Goal: Information Seeking & Learning: Understand process/instructions

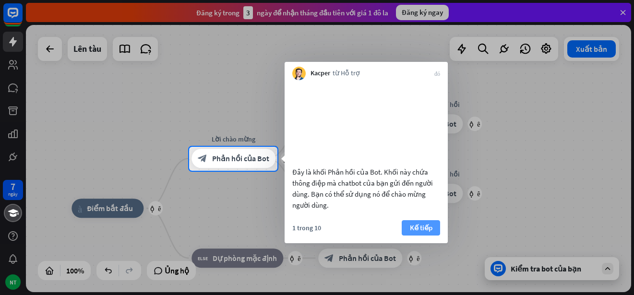
click at [420, 232] on font "Kế tiếp" at bounding box center [421, 227] width 23 height 9
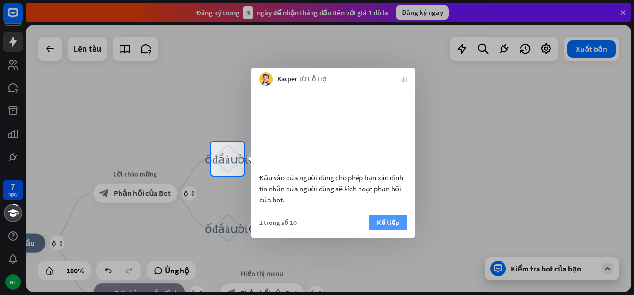
click at [387, 227] on font "Kế tiếp" at bounding box center [388, 222] width 23 height 9
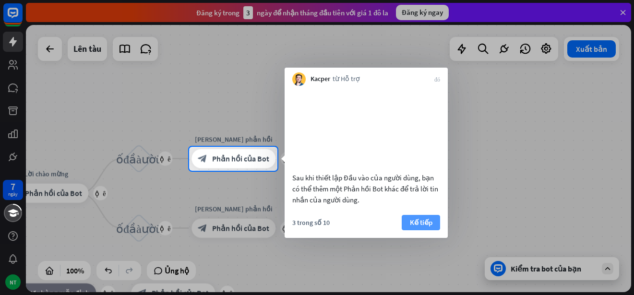
click at [422, 227] on font "Kế tiếp" at bounding box center [421, 222] width 23 height 9
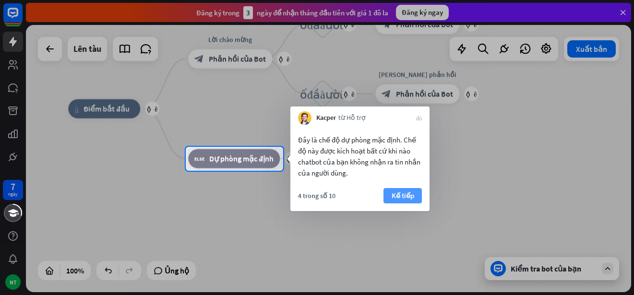
click at [395, 193] on font "Kế tiếp" at bounding box center [402, 195] width 23 height 9
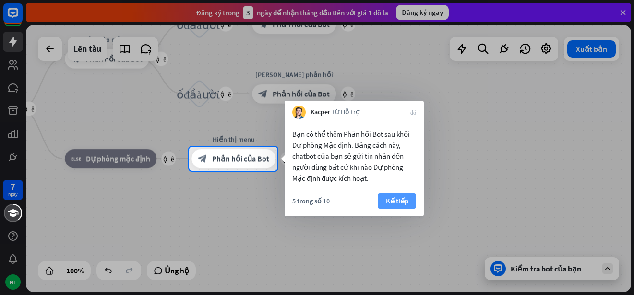
click at [399, 201] on font "Kế tiếp" at bounding box center [397, 200] width 23 height 9
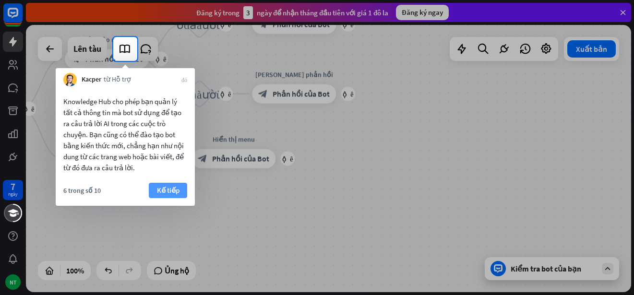
click at [169, 193] on font "Kế tiếp" at bounding box center [168, 190] width 23 height 9
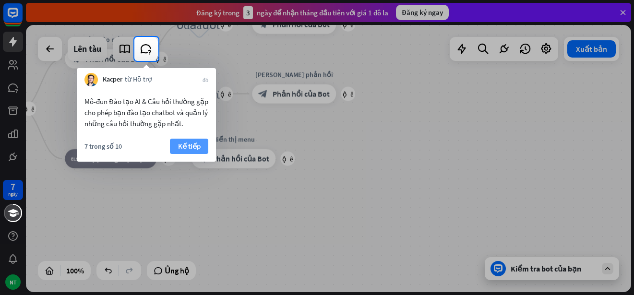
click at [194, 140] on font "Kế tiếp" at bounding box center [189, 146] width 23 height 13
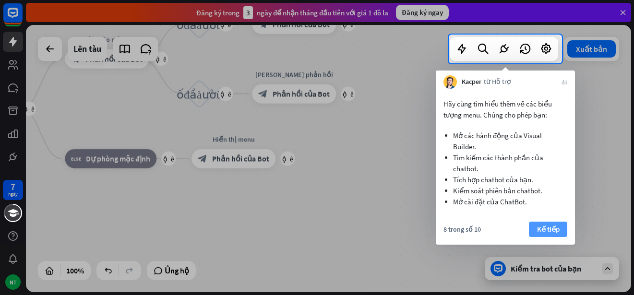
click at [544, 231] on font "Kế tiếp" at bounding box center [548, 229] width 23 height 9
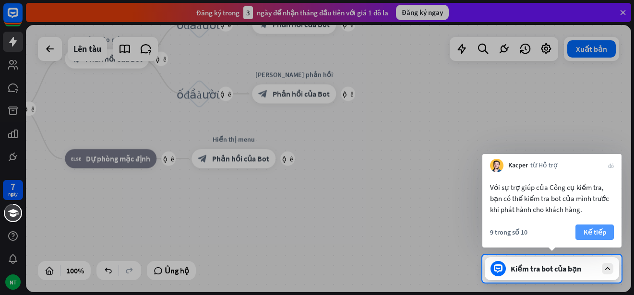
click at [594, 231] on font "Kế tiếp" at bounding box center [594, 231] width 23 height 9
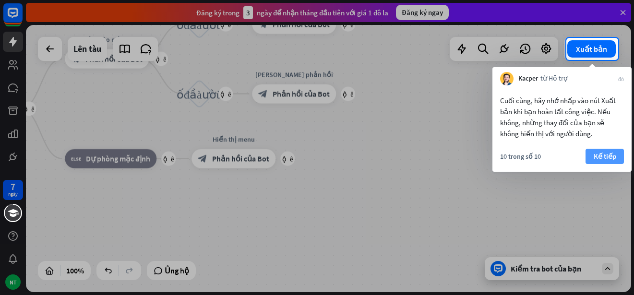
click at [601, 154] on font "Kế tiếp" at bounding box center [604, 156] width 23 height 9
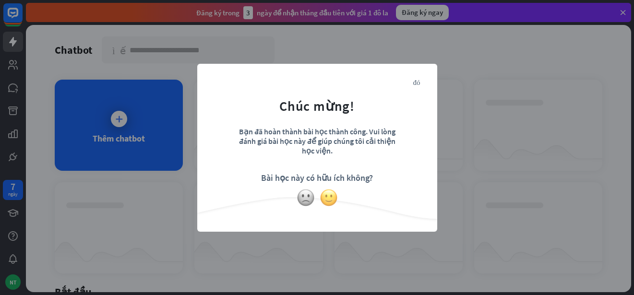
click at [322, 200] on img at bounding box center [329, 198] width 18 height 18
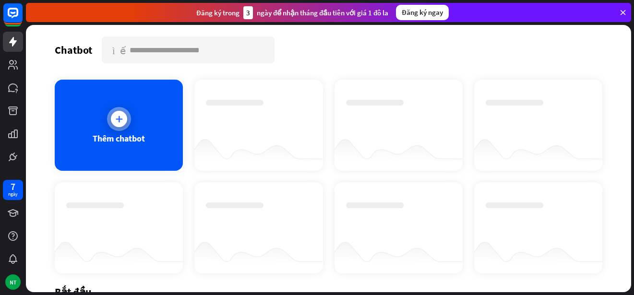
click at [117, 114] on icon at bounding box center [119, 119] width 10 height 10
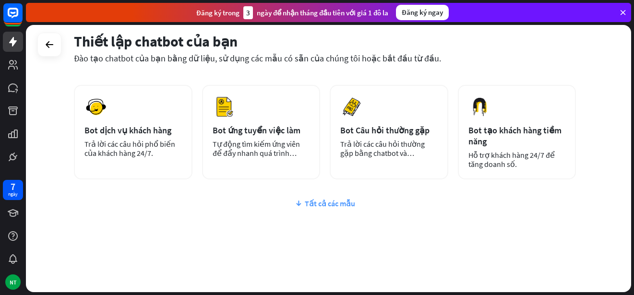
scroll to position [150, 0]
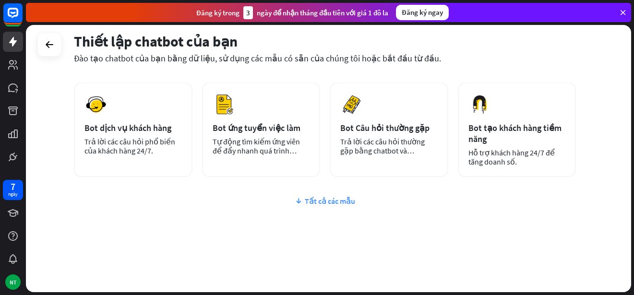
click at [324, 199] on font "Tất cả các mẫu" at bounding box center [330, 201] width 50 height 10
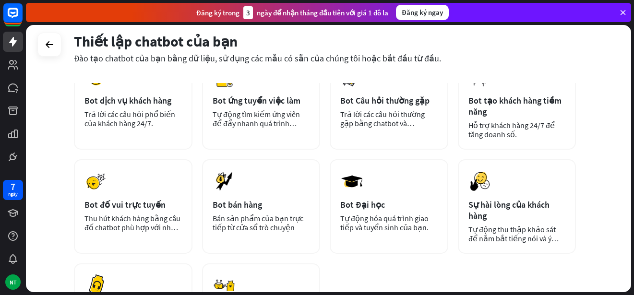
scroll to position [155, 0]
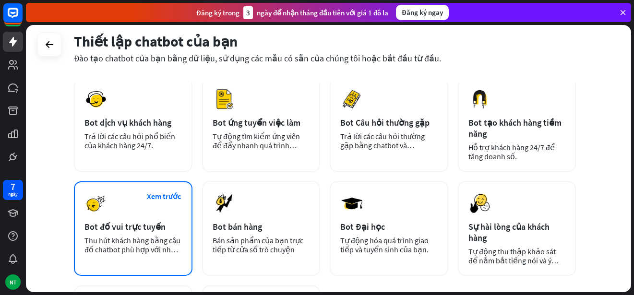
click at [125, 218] on div "Xem trước Bot đố vui trực tuyến Thu hút khách hàng bằng câu đố chatbot phù hợp …" at bounding box center [133, 228] width 118 height 95
